Goal: Task Accomplishment & Management: Manage account settings

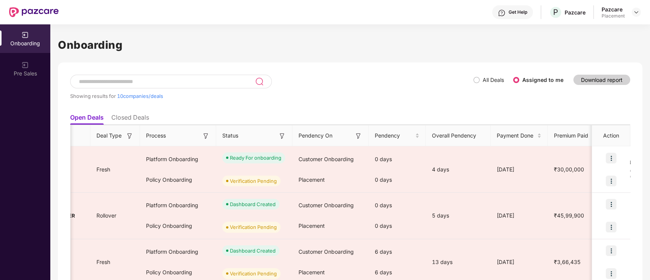
click at [472, 80] on div "Showing results for 10 companies/deals" at bounding box center [271, 92] width 403 height 35
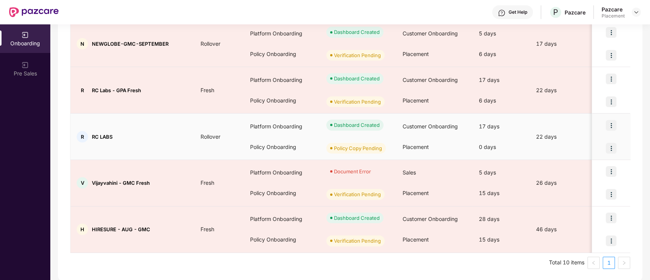
click at [612, 146] on img at bounding box center [610, 148] width 11 height 11
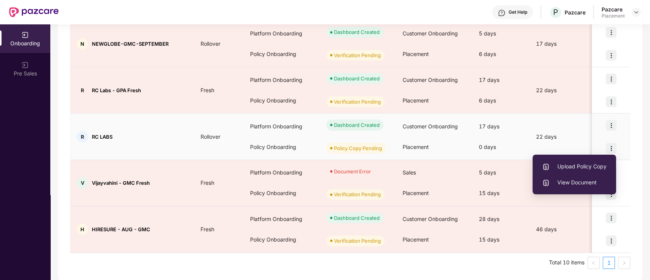
click at [572, 184] on span "View Document" at bounding box center [574, 182] width 64 height 8
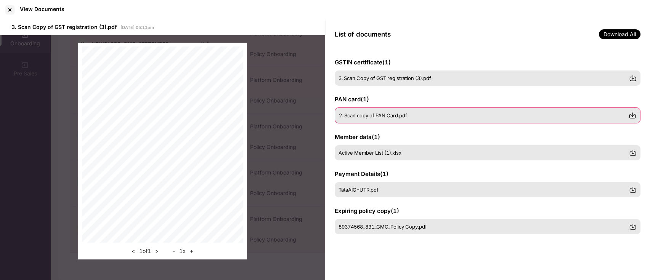
click at [454, 112] on div "2. Scan copy of PAN Card.pdf" at bounding box center [484, 115] width 290 height 6
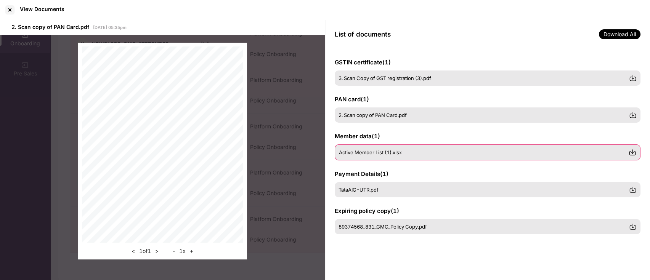
click at [448, 149] on div "Active Member List (1).xlsx" at bounding box center [484, 152] width 290 height 6
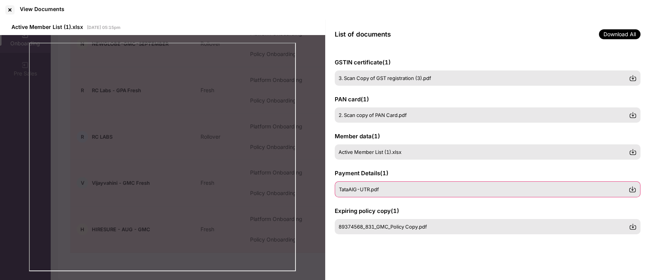
click at [442, 184] on div "TataAIG-UTR.pdf" at bounding box center [488, 189] width 306 height 16
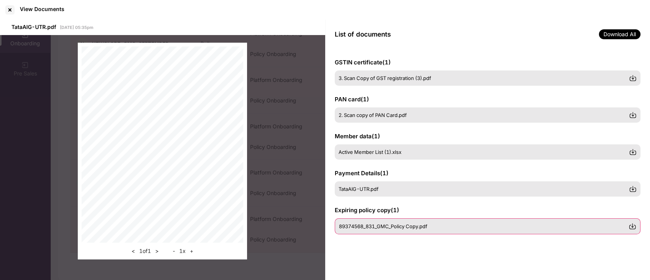
click at [443, 221] on div "89374568_831_GMC_Policy Copy.pdf" at bounding box center [488, 226] width 306 height 16
click at [317, 237] on div "< 1 of 5 > - 1 x +" at bounding box center [162, 151] width 325 height 232
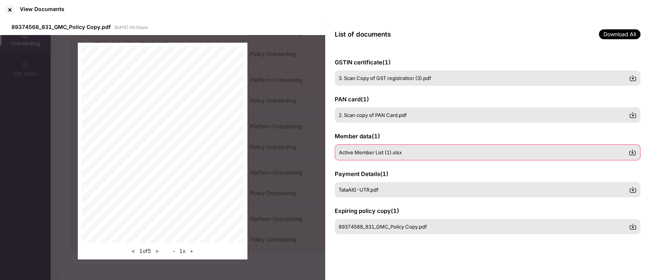
scroll to position [0, 0]
click at [9, 10] on div at bounding box center [10, 10] width 12 height 12
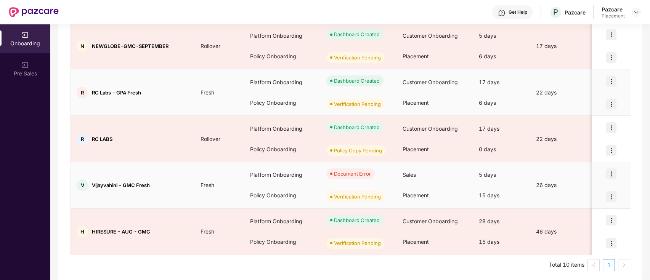
scroll to position [358, 0]
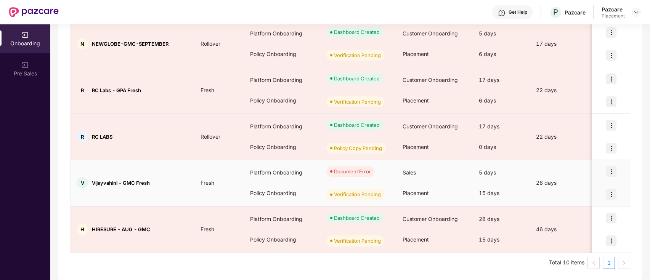
click at [608, 189] on img at bounding box center [610, 194] width 11 height 11
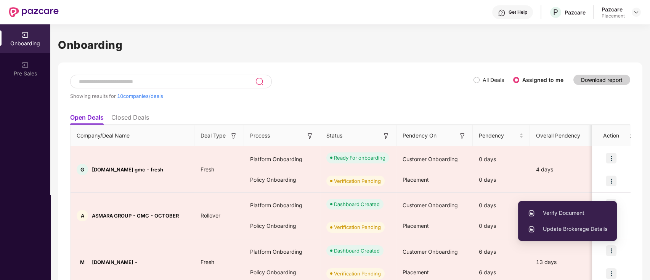
scroll to position [0, 0]
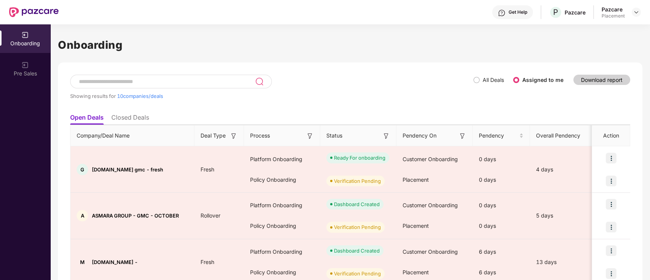
click at [419, 90] on div "Showing results for 10 companies/deals" at bounding box center [271, 92] width 403 height 35
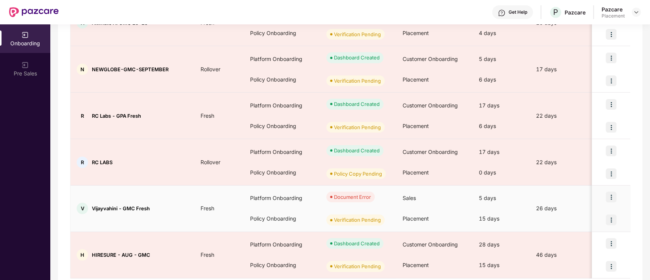
scroll to position [358, 0]
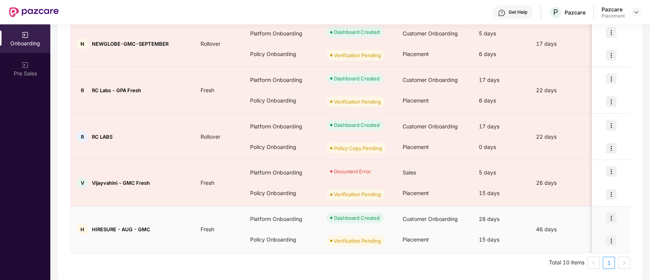
click at [613, 241] on img at bounding box center [610, 240] width 11 height 11
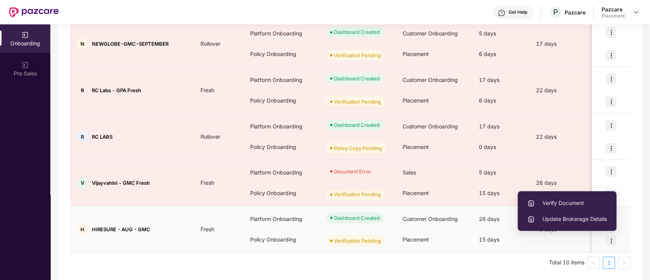
click at [573, 200] on span "Verify Document" at bounding box center [567, 203] width 80 height 8
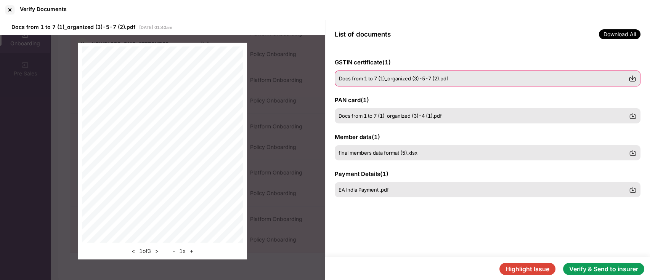
click at [366, 80] on span "Docs from 1 to 7 (1)_organized (3)-5-7 (2).pdf" at bounding box center [393, 78] width 109 height 6
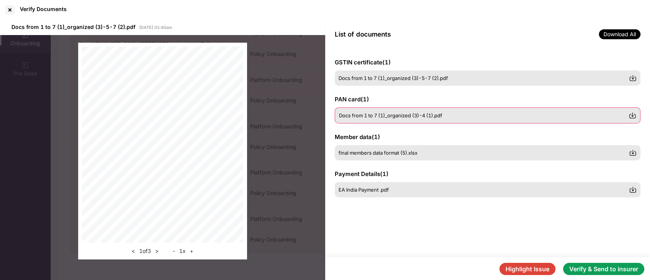
click at [391, 116] on span "Docs from 1 to 7 (1)_organized (3)-4 (1).pdf" at bounding box center [390, 115] width 103 height 6
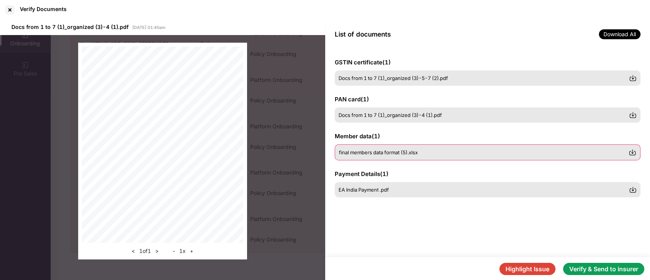
click at [389, 147] on div "final members data format (5).xlsx" at bounding box center [488, 152] width 306 height 16
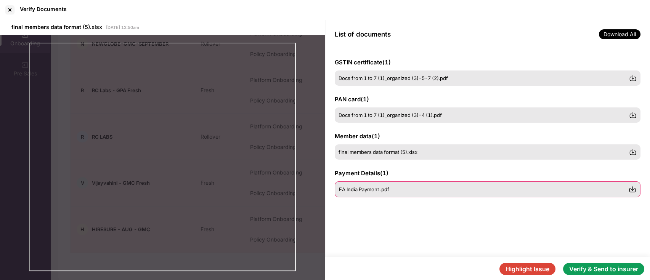
click at [390, 183] on div "EA India Payment .pdf" at bounding box center [488, 189] width 306 height 16
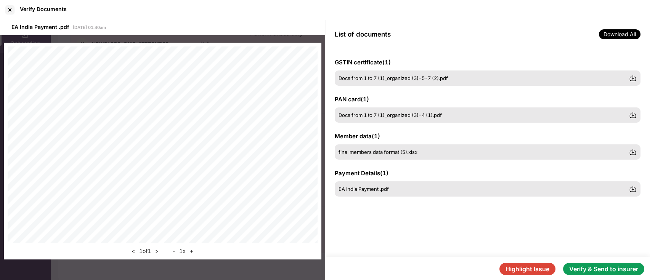
click at [621, 270] on button "Verify & Send to insurer" at bounding box center [603, 269] width 81 height 12
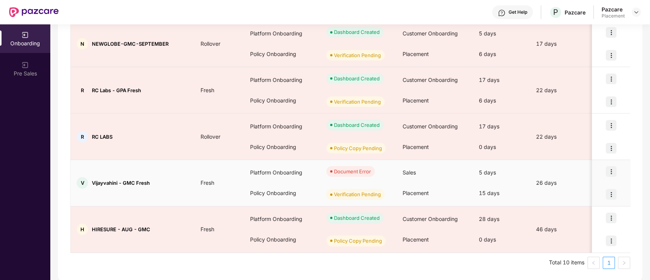
click at [611, 191] on img at bounding box center [610, 194] width 11 height 11
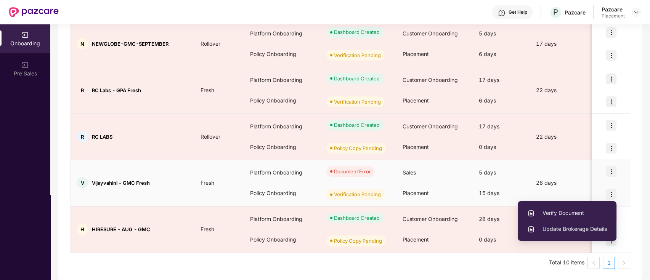
click at [561, 212] on span "Verify Document" at bounding box center [567, 213] width 80 height 8
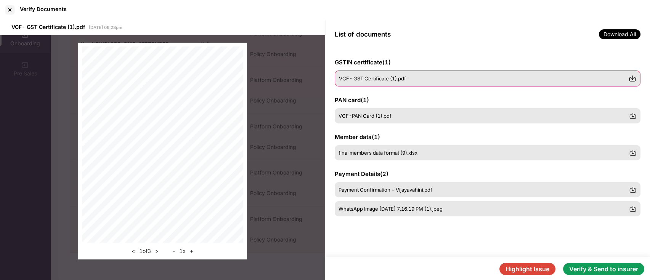
click at [376, 78] on span "VCF- GST Certificate (1).pdf" at bounding box center [372, 78] width 67 height 6
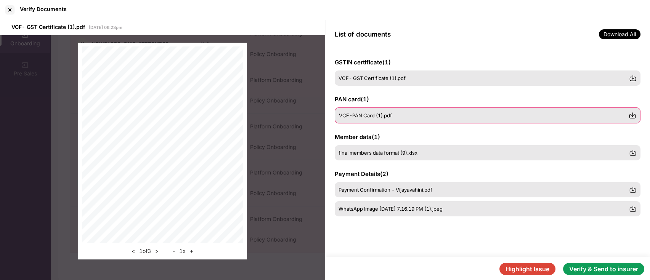
click at [380, 112] on span "VCF-PAN Card (1).pdf" at bounding box center [365, 115] width 53 height 6
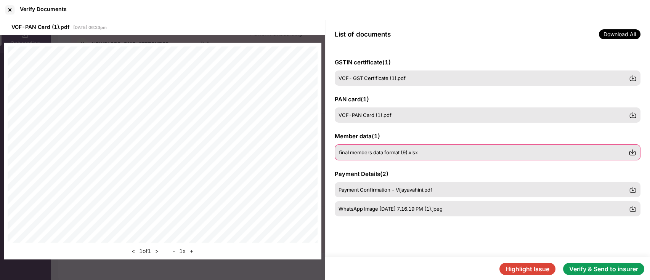
click at [380, 155] on span "final members data format (9).xlsx" at bounding box center [378, 152] width 79 height 6
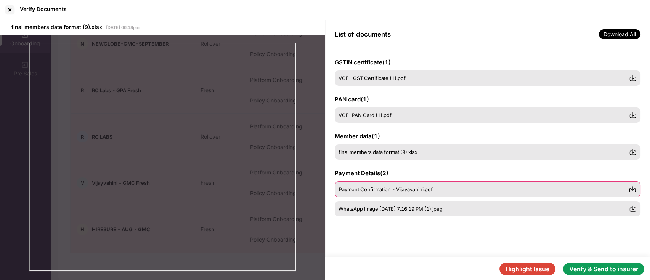
click at [389, 190] on span "Payment Confirmation - Vijayavahini.pdf" at bounding box center [386, 189] width 94 height 6
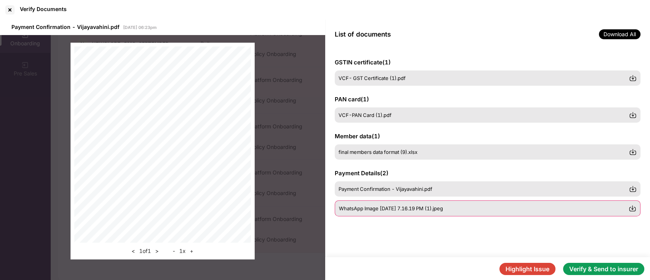
click at [397, 210] on span "WhatsApp Image [DATE] 7.16.19 PM (1).jpeg" at bounding box center [391, 208] width 104 height 6
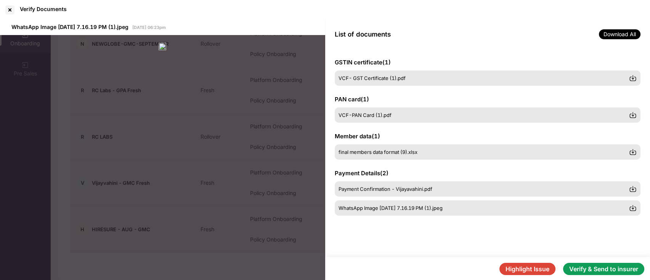
click at [610, 270] on button "Verify & Send to insurer" at bounding box center [603, 269] width 81 height 12
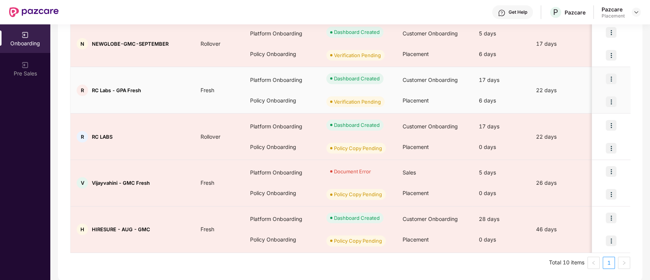
click at [610, 101] on img at bounding box center [610, 101] width 11 height 11
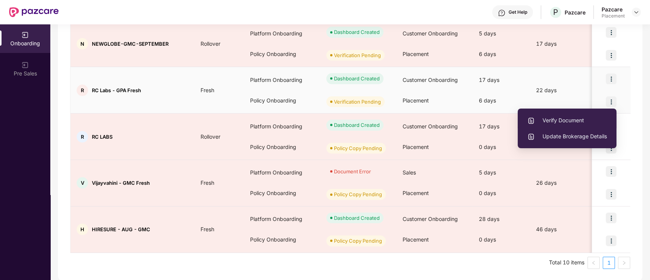
click at [562, 119] on span "Verify Document" at bounding box center [567, 120] width 80 height 8
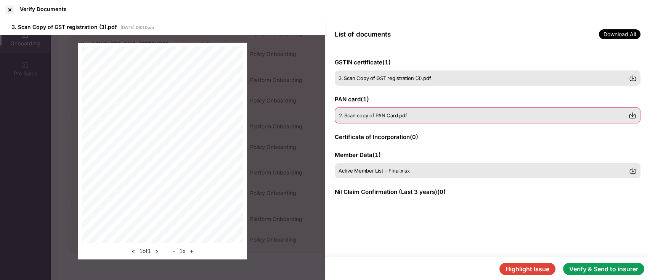
click at [434, 115] on div "2. Scan copy of PAN Card.pdf" at bounding box center [484, 115] width 290 height 6
click at [442, 165] on div "Active Member List - Final.xlsx" at bounding box center [488, 170] width 306 height 16
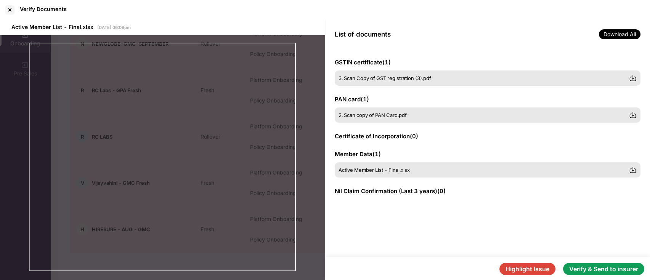
click at [607, 271] on button "Verify & Send to insurer" at bounding box center [603, 269] width 81 height 12
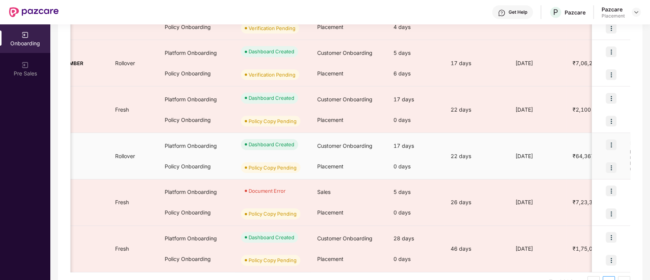
scroll to position [0, 87]
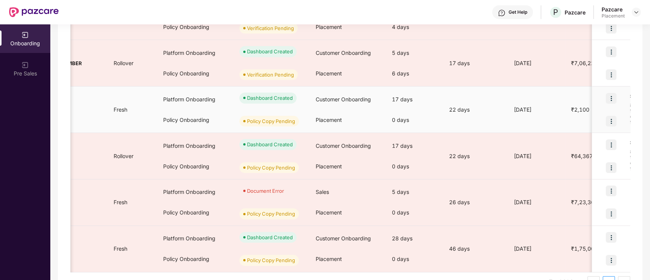
click at [615, 117] on img at bounding box center [610, 121] width 11 height 11
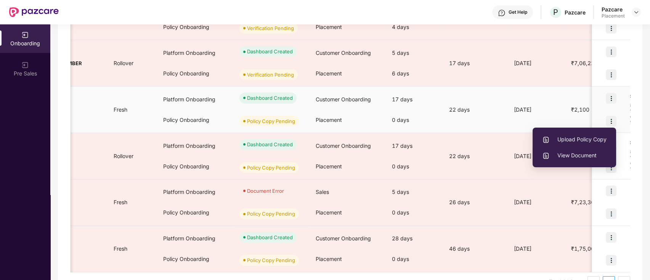
click at [576, 155] on span "View Document" at bounding box center [574, 155] width 64 height 8
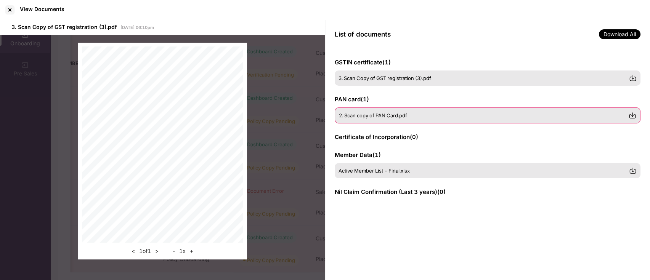
click at [350, 114] on span "2. Scan copy of PAN Card.pdf" at bounding box center [373, 115] width 68 height 6
click at [433, 165] on div "Active Member List - Final.xlsx" at bounding box center [488, 170] width 306 height 16
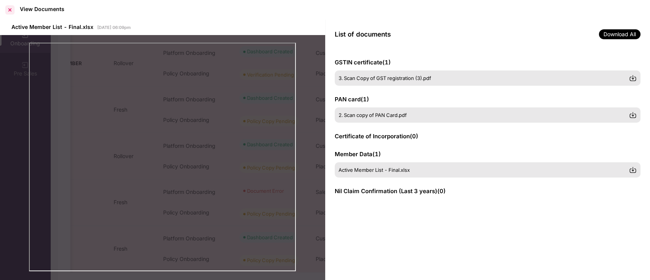
click at [6, 11] on div at bounding box center [10, 10] width 12 height 12
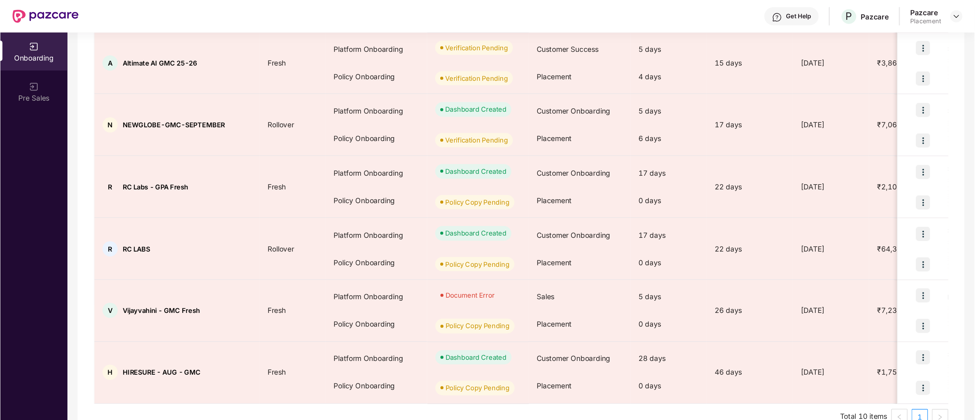
scroll to position [308, 0]
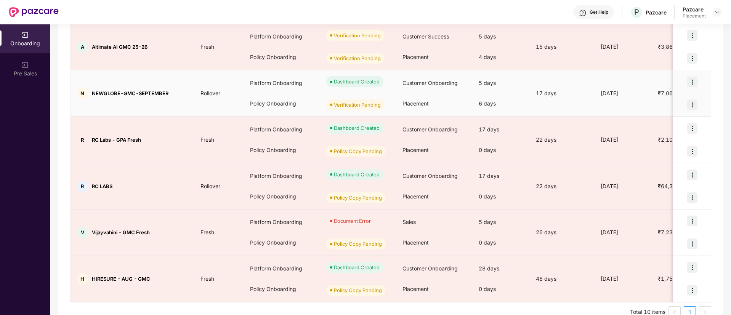
drag, startPoint x: 650, startPoint y: 1, endPoint x: 665, endPoint y: 197, distance: 196.5
click at [649, 117] on td "₹7,06,229" at bounding box center [677, 93] width 50 height 46
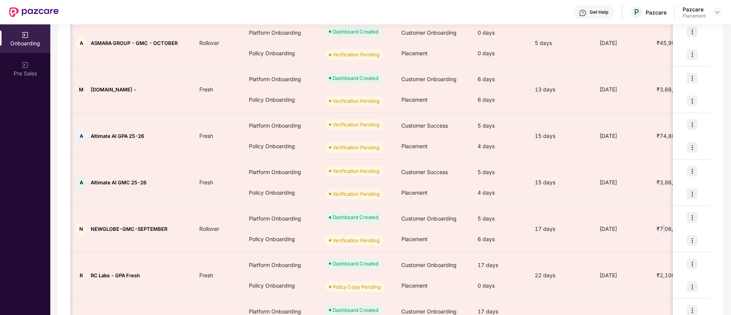
scroll to position [173, 0]
drag, startPoint x: 919, startPoint y: 0, endPoint x: 493, endPoint y: 16, distance: 426.3
click at [493, 16] on div "Get Help P Pazcare Pazcare Placement" at bounding box center [390, 12] width 663 height 24
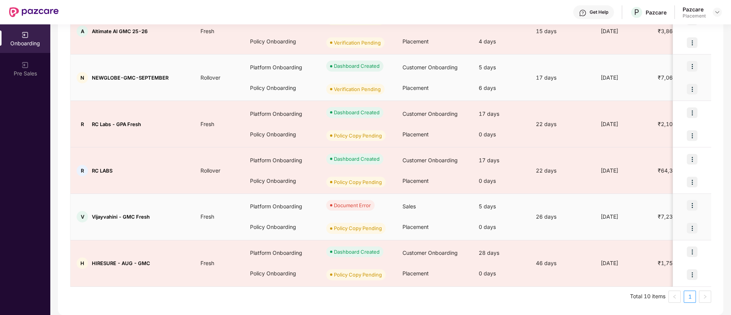
scroll to position [266, 0]
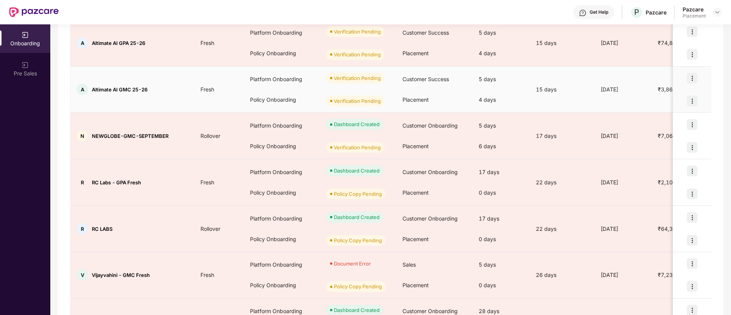
click at [649, 100] on img at bounding box center [692, 101] width 11 height 11
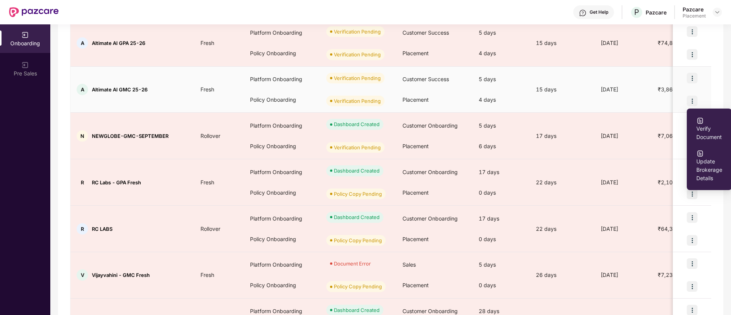
click at [649, 127] on span "Verify Document" at bounding box center [709, 128] width 26 height 25
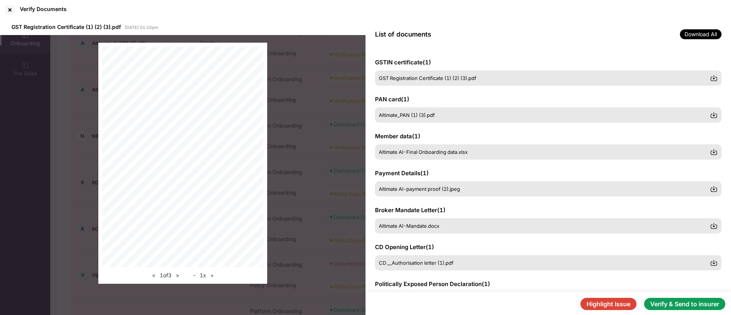
click at [649, 280] on button "Verify & Send to insurer" at bounding box center [684, 304] width 81 height 12
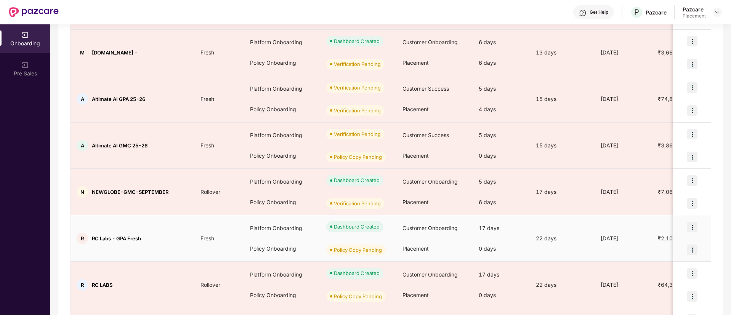
scroll to position [229, 0]
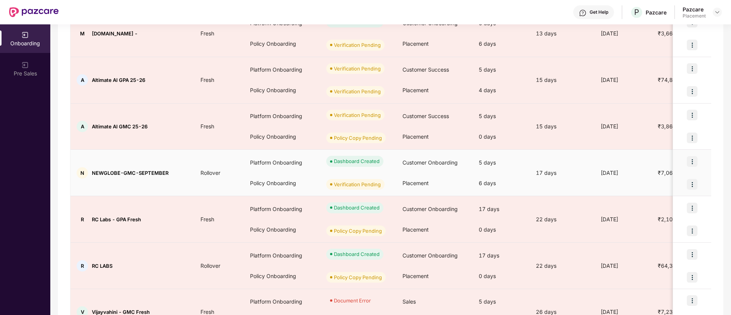
click at [649, 181] on img at bounding box center [692, 184] width 11 height 11
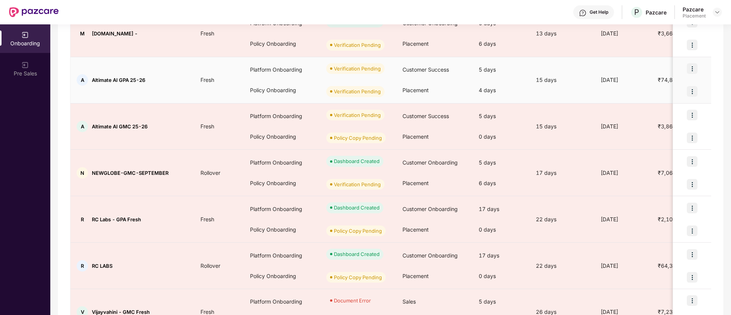
click at [628, 97] on td "[DATE]" at bounding box center [622, 80] width 57 height 46
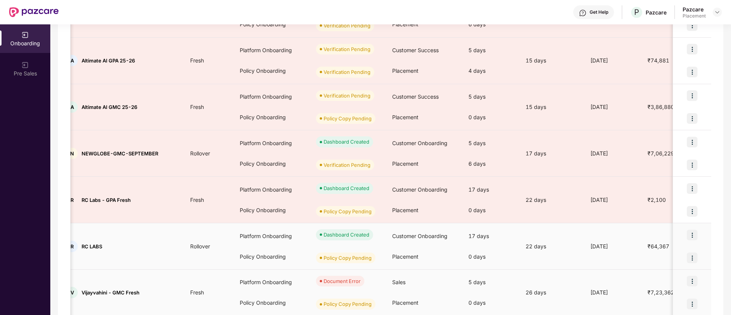
scroll to position [247, 0]
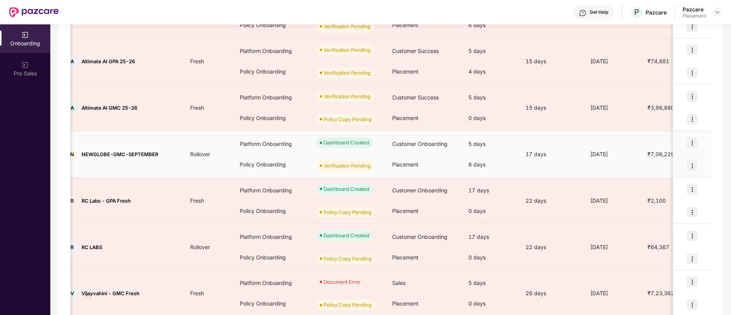
click at [649, 163] on img at bounding box center [692, 165] width 11 height 11
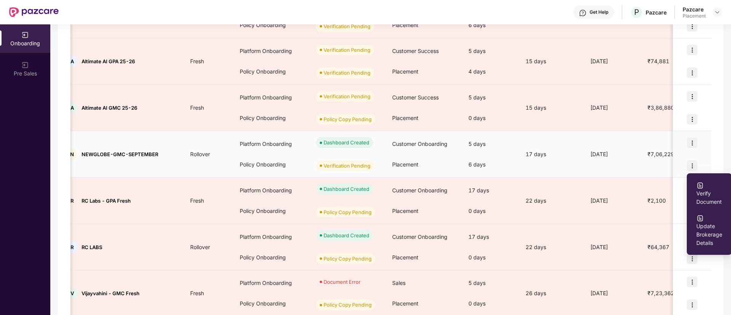
click at [649, 195] on span "Verify Document" at bounding box center [709, 193] width 26 height 25
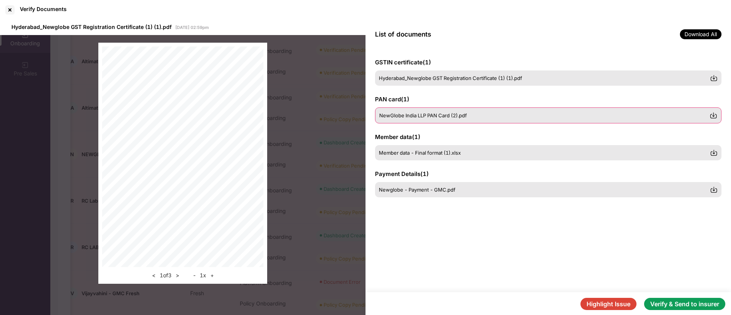
click at [510, 113] on div "NewGlobe India LLP PAN Card (2).pdf" at bounding box center [544, 115] width 330 height 6
click at [505, 144] on div "Member data - Final format (1).xlsx" at bounding box center [548, 152] width 346 height 16
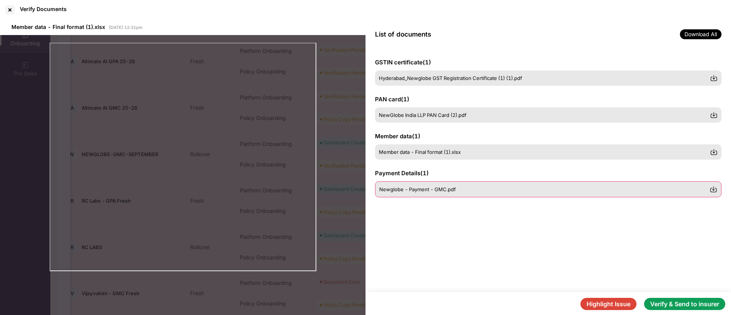
click at [511, 183] on div "Newglobe - Payment - GMC.pdf" at bounding box center [548, 189] width 346 height 16
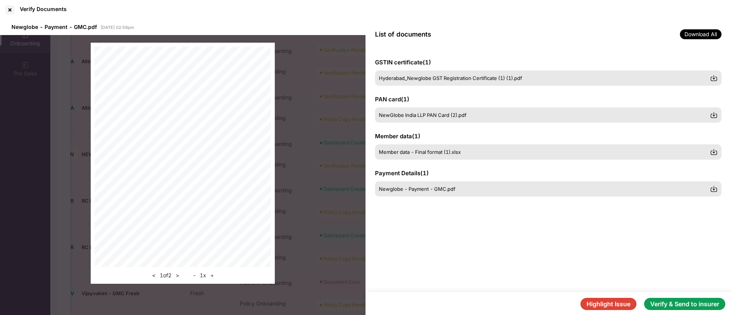
click at [649, 280] on button "Verify & Send to insurer" at bounding box center [684, 304] width 81 height 12
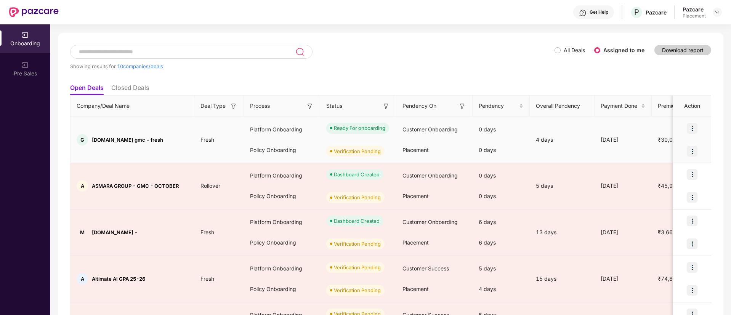
scroll to position [23, 0]
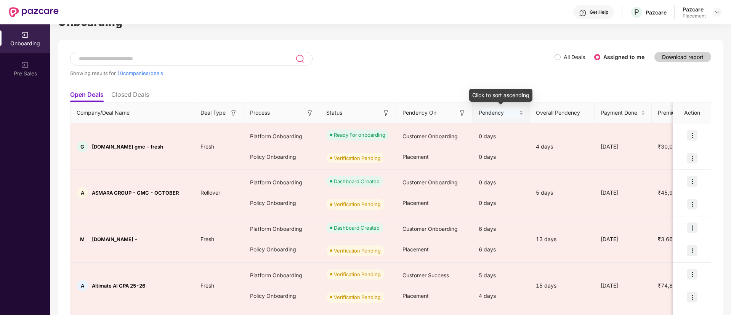
click at [522, 114] on div "Pendency" at bounding box center [501, 113] width 45 height 8
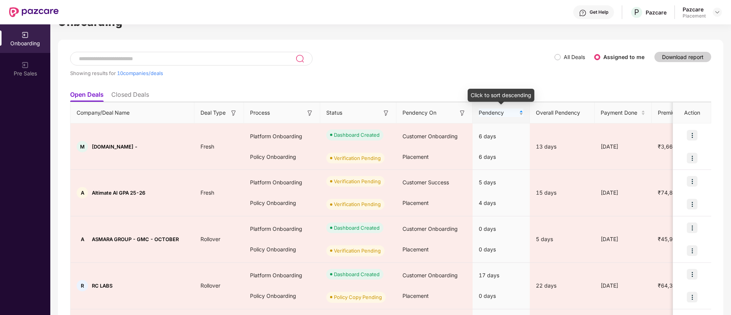
click at [519, 114] on div "Pendency" at bounding box center [501, 113] width 45 height 8
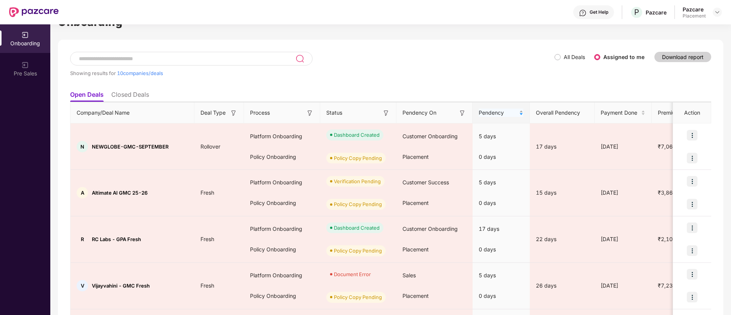
click at [519, 114] on div "Pendency" at bounding box center [501, 113] width 45 height 8
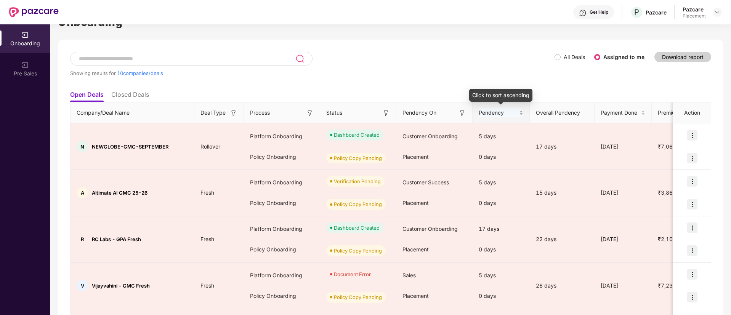
click at [521, 110] on div "Pendency" at bounding box center [501, 113] width 45 height 8
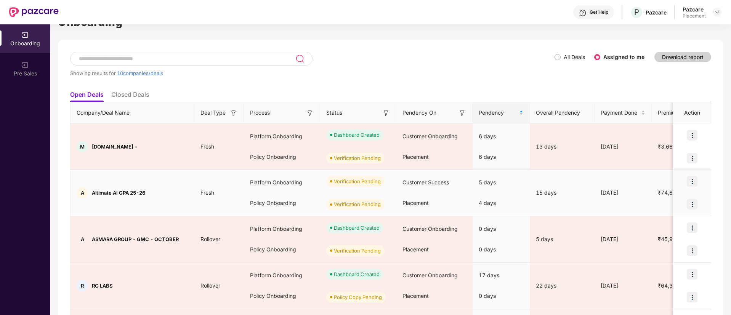
click at [620, 210] on td "[DATE]" at bounding box center [622, 193] width 57 height 46
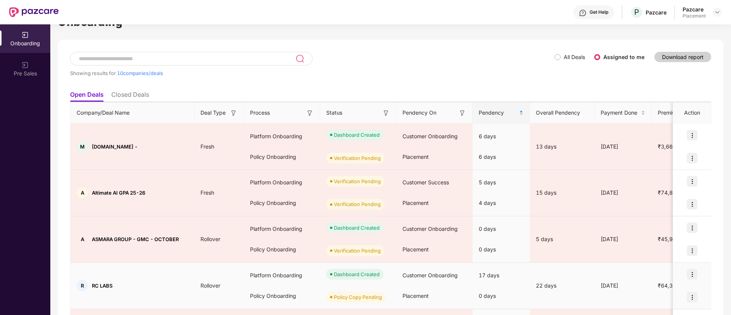
click at [569, 266] on td "22 days" at bounding box center [562, 286] width 65 height 46
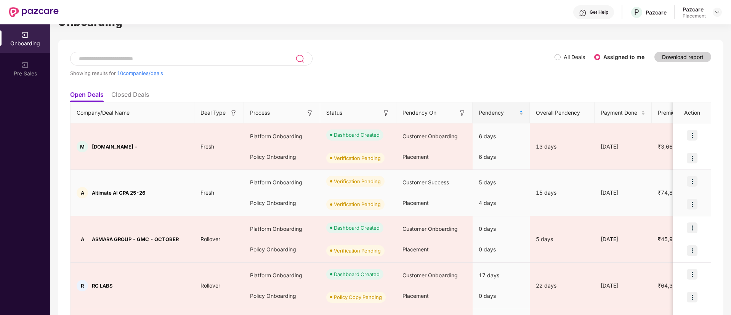
scroll to position [0, 0]
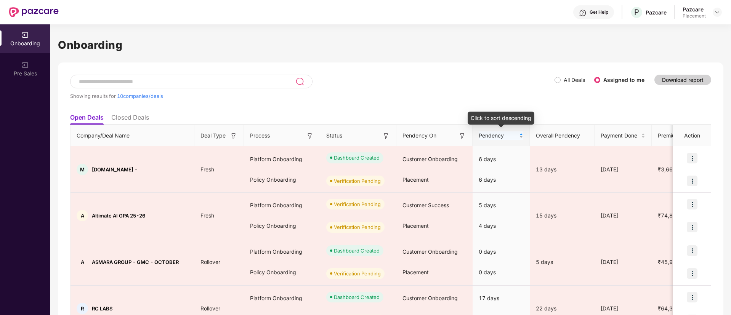
click at [521, 135] on div "Pendency" at bounding box center [501, 135] width 45 height 8
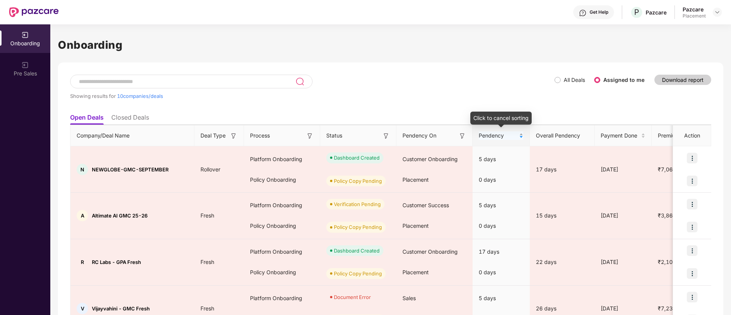
click at [520, 133] on div "Pendency" at bounding box center [501, 135] width 45 height 8
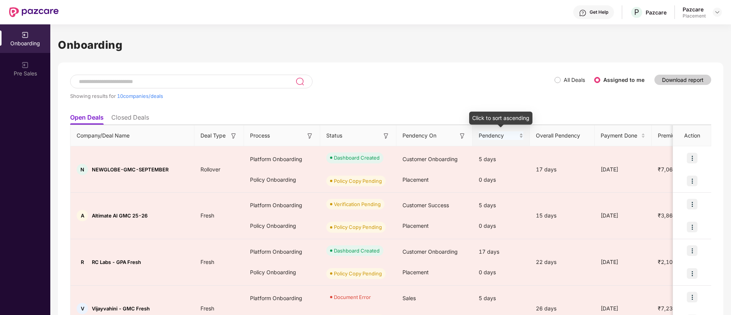
click at [521, 134] on div "Pendency" at bounding box center [501, 135] width 45 height 8
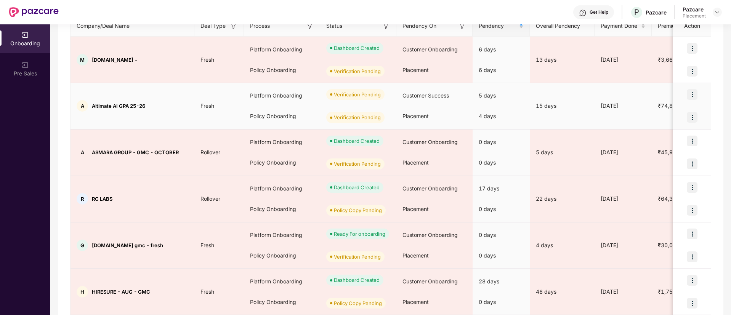
scroll to position [103, 0]
